Goal: Task Accomplishment & Management: Complete application form

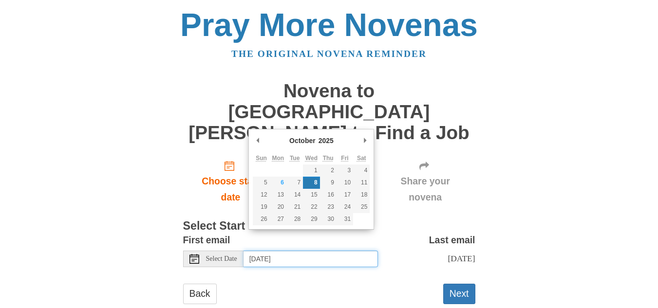
click at [298, 251] on input "Wednesday, October 8th" at bounding box center [311, 259] width 134 height 17
type input "Monday, October 6th"
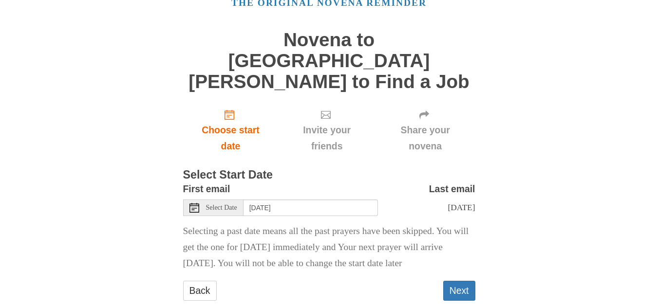
scroll to position [77, 0]
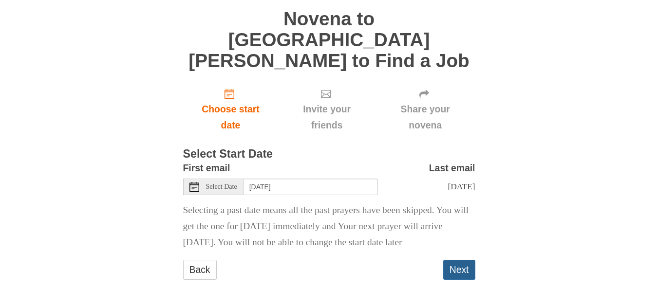
click at [449, 272] on button "Next" at bounding box center [459, 270] width 32 height 20
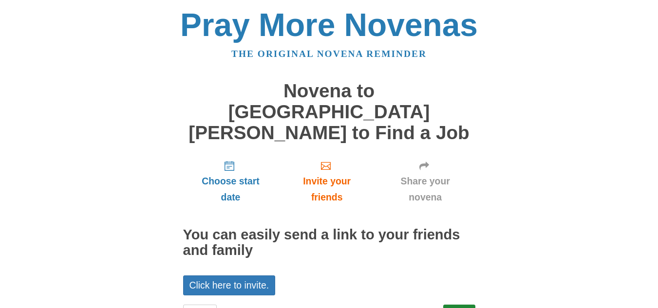
scroll to position [24, 0]
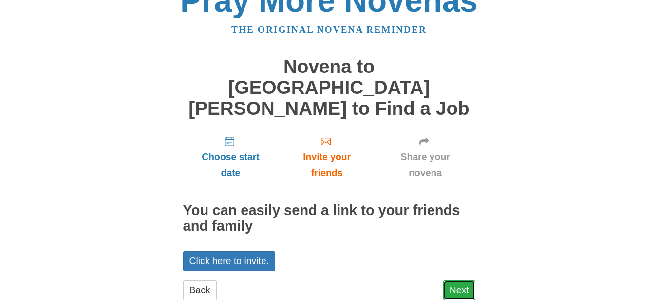
click at [460, 281] on link "Next" at bounding box center [459, 291] width 32 height 20
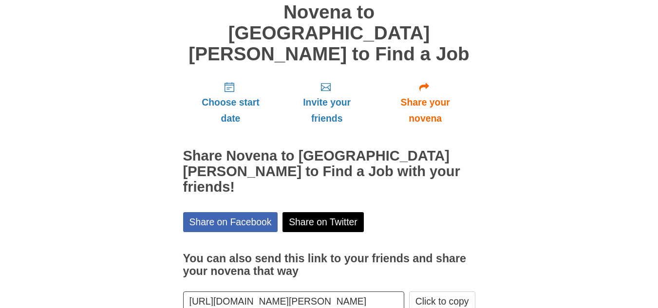
scroll to position [104, 0]
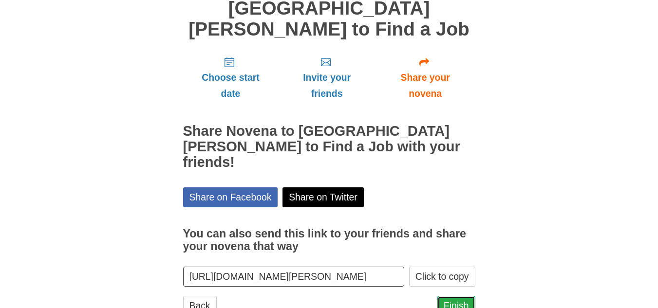
click at [460, 296] on link "Finish" at bounding box center [457, 306] width 38 height 20
